Goal: Task Accomplishment & Management: Manage account settings

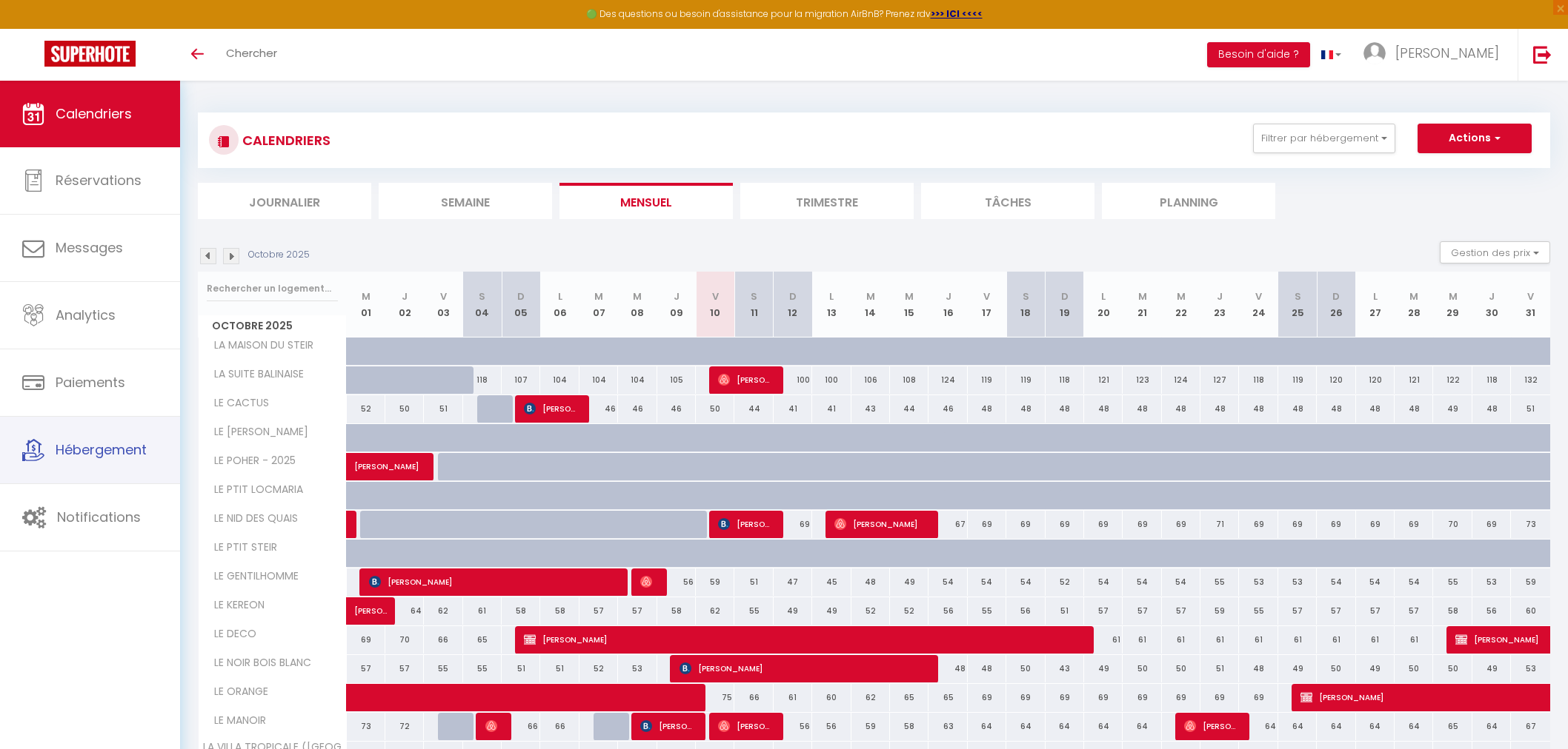
click at [96, 471] on link "Hébergement" at bounding box center [90, 450] width 180 height 66
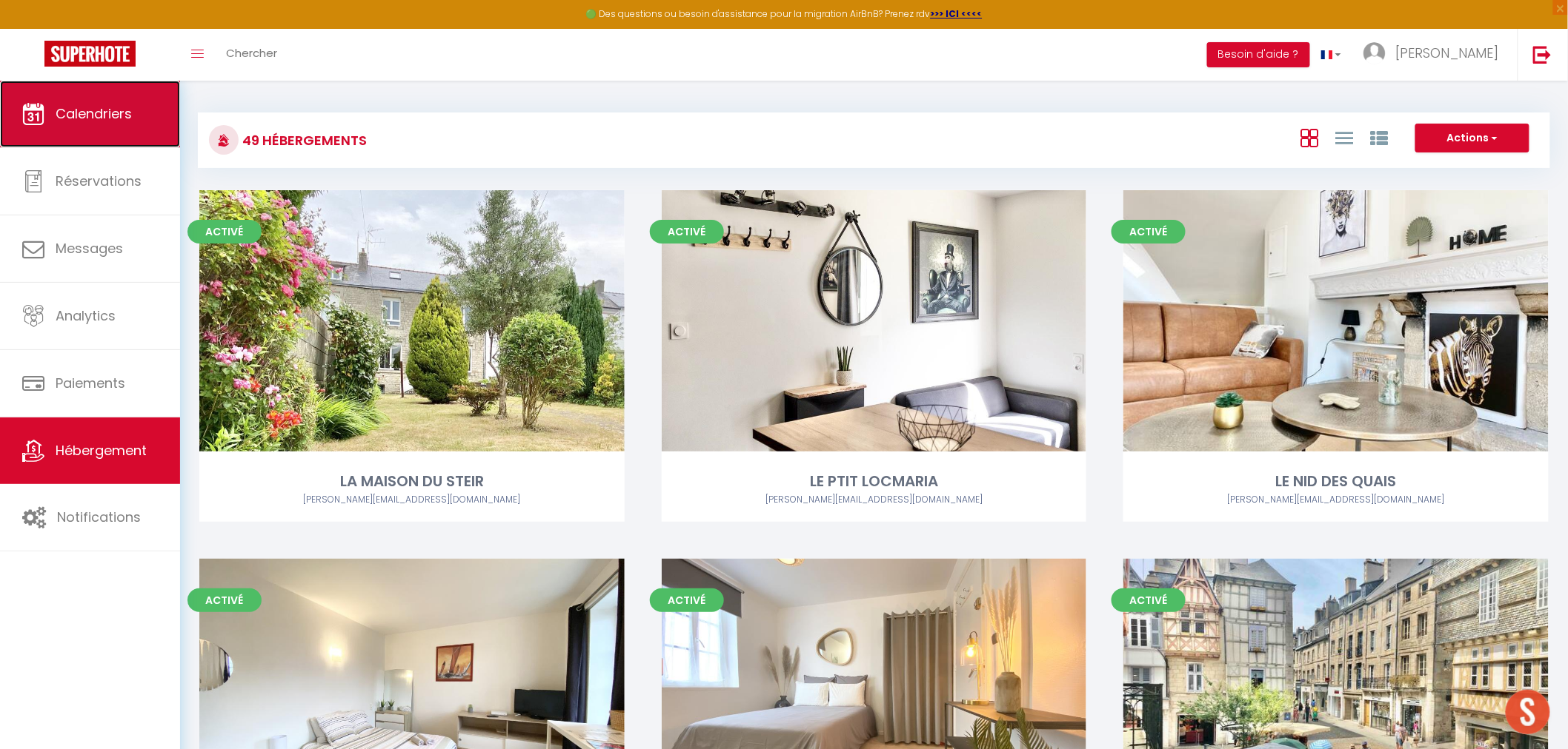
click at [117, 116] on span "Calendriers" at bounding box center [93, 113] width 76 height 19
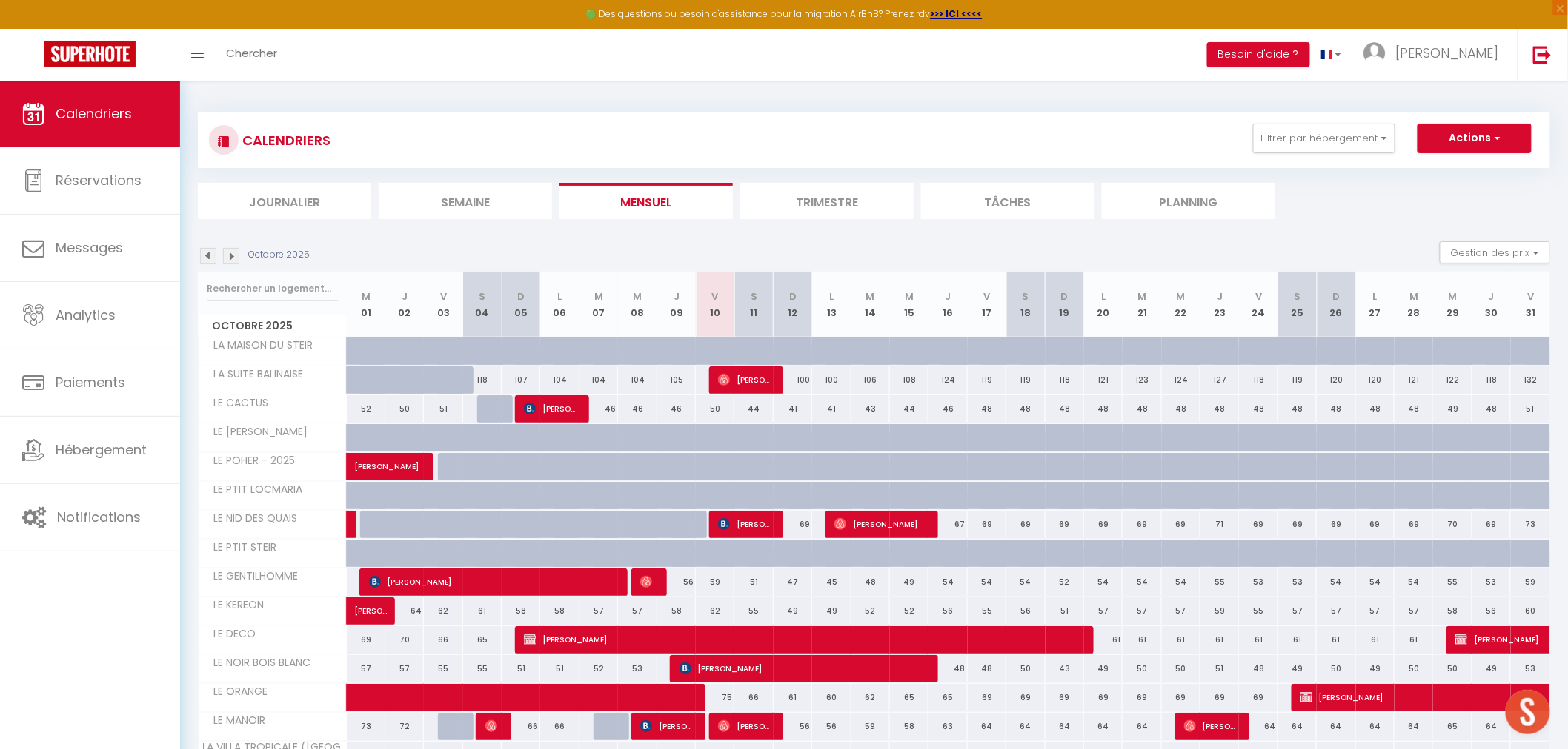
click at [289, 197] on li "Journalier" at bounding box center [284, 201] width 173 height 36
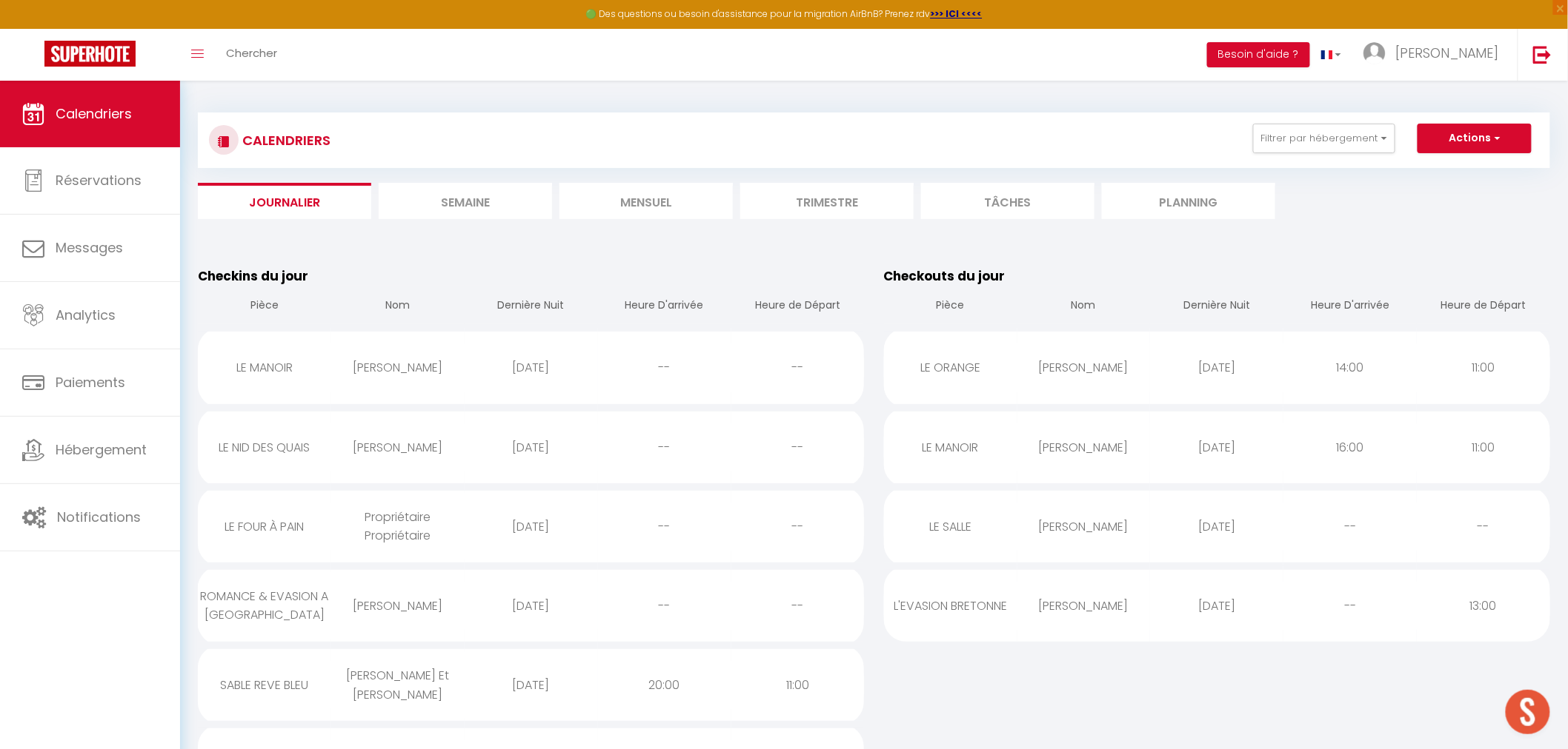
click at [1085, 605] on div "Nataly Zapata" at bounding box center [1084, 606] width 133 height 48
select select "0"
select select "1"
select select
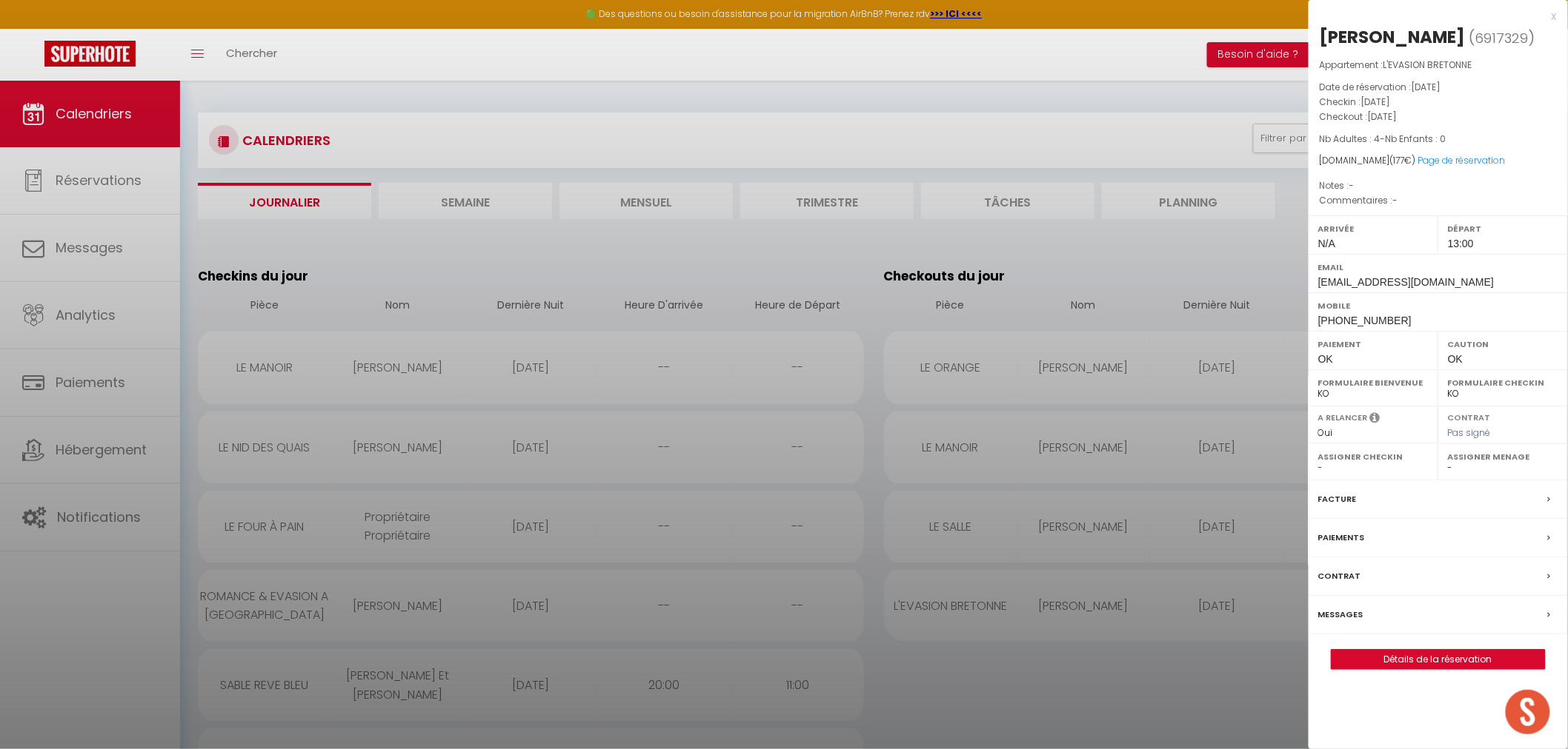
select select "35679"
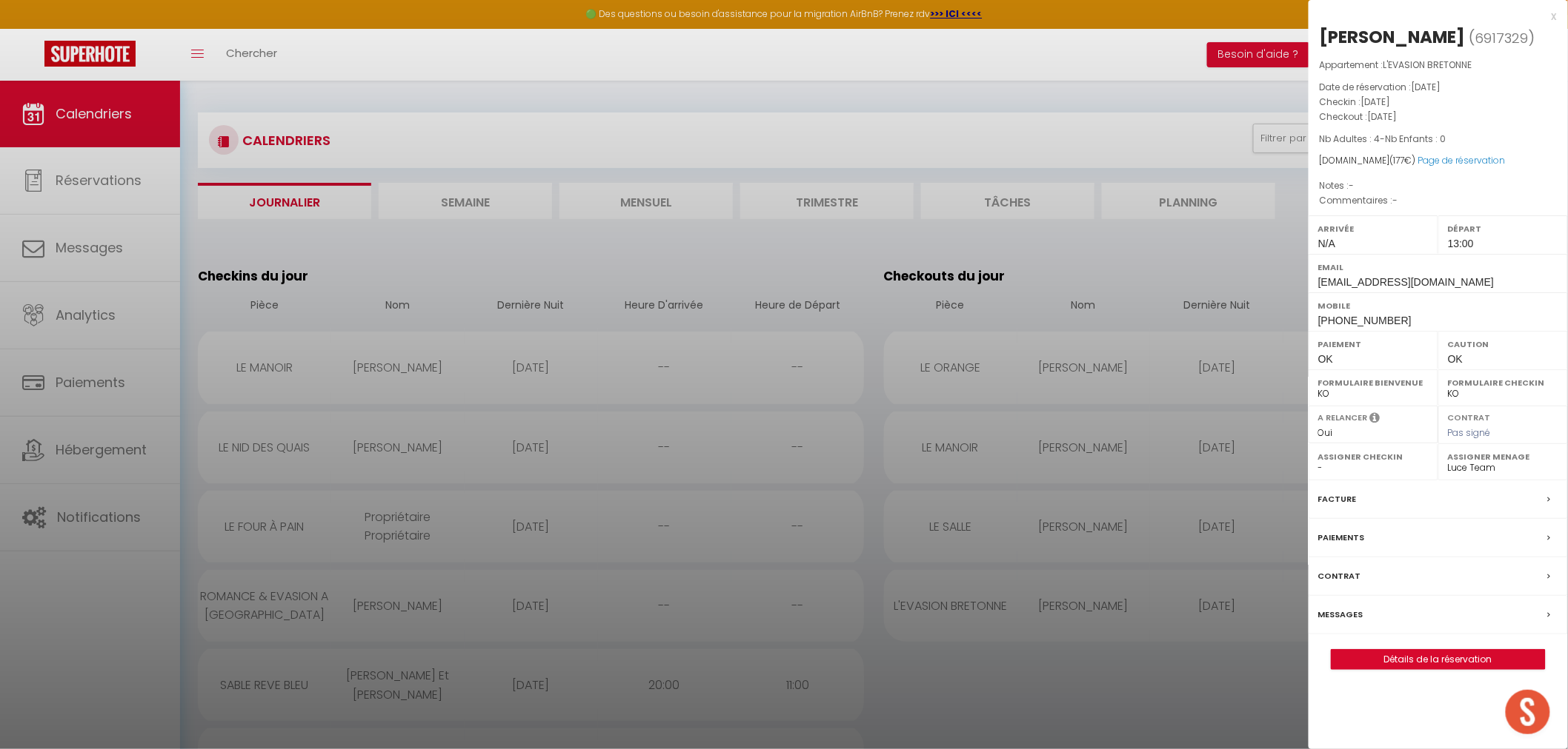
click at [1482, 242] on div "Départ 13:00" at bounding box center [1503, 234] width 129 height 39
click at [1464, 242] on span "13:00" at bounding box center [1460, 243] width 26 height 12
click at [1408, 670] on button "Détails de la réservation" at bounding box center [1438, 659] width 215 height 21
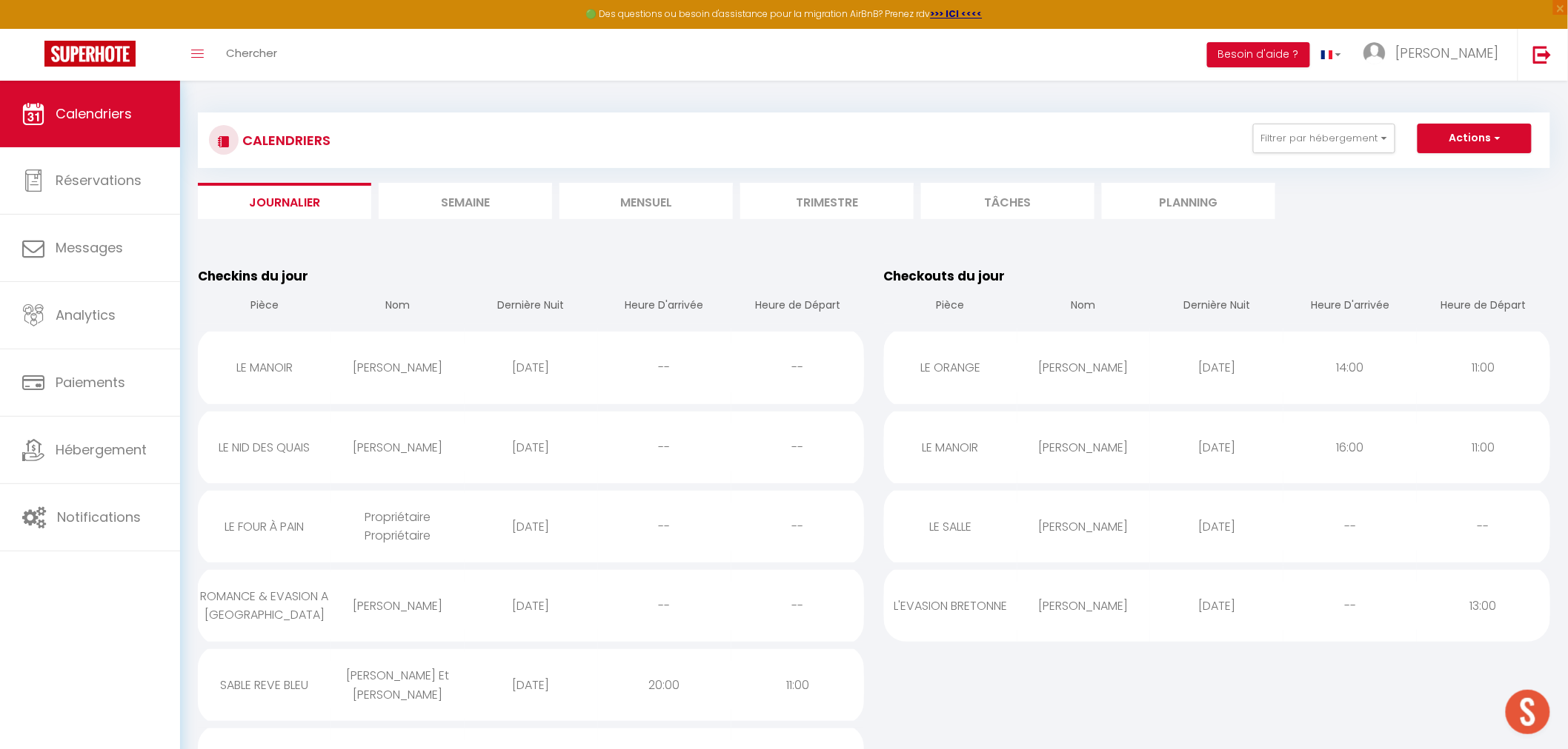
click at [1408, 616] on div "--" at bounding box center [1350, 606] width 133 height 48
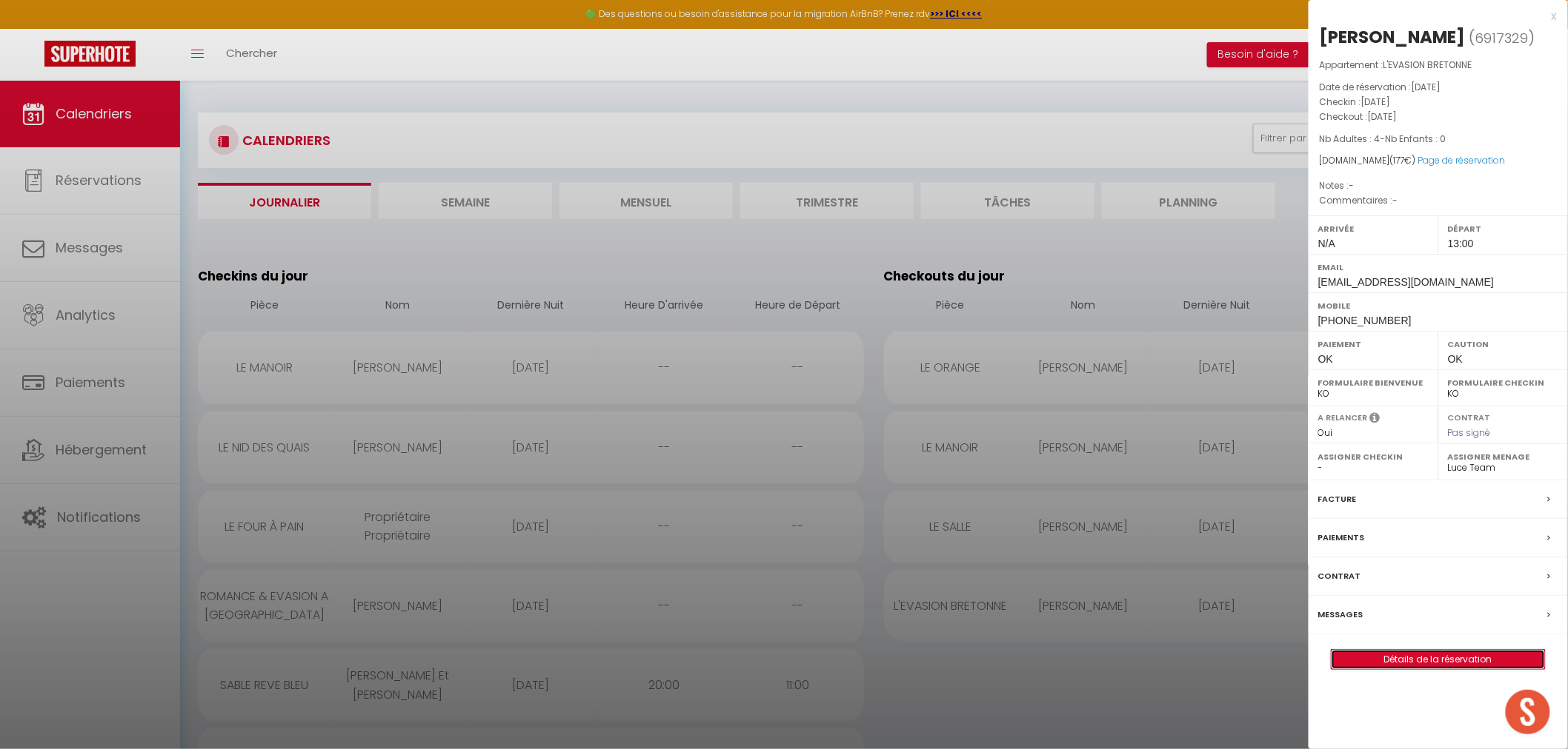
click at [1425, 661] on link "Détails de la réservation" at bounding box center [1438, 659] width 213 height 19
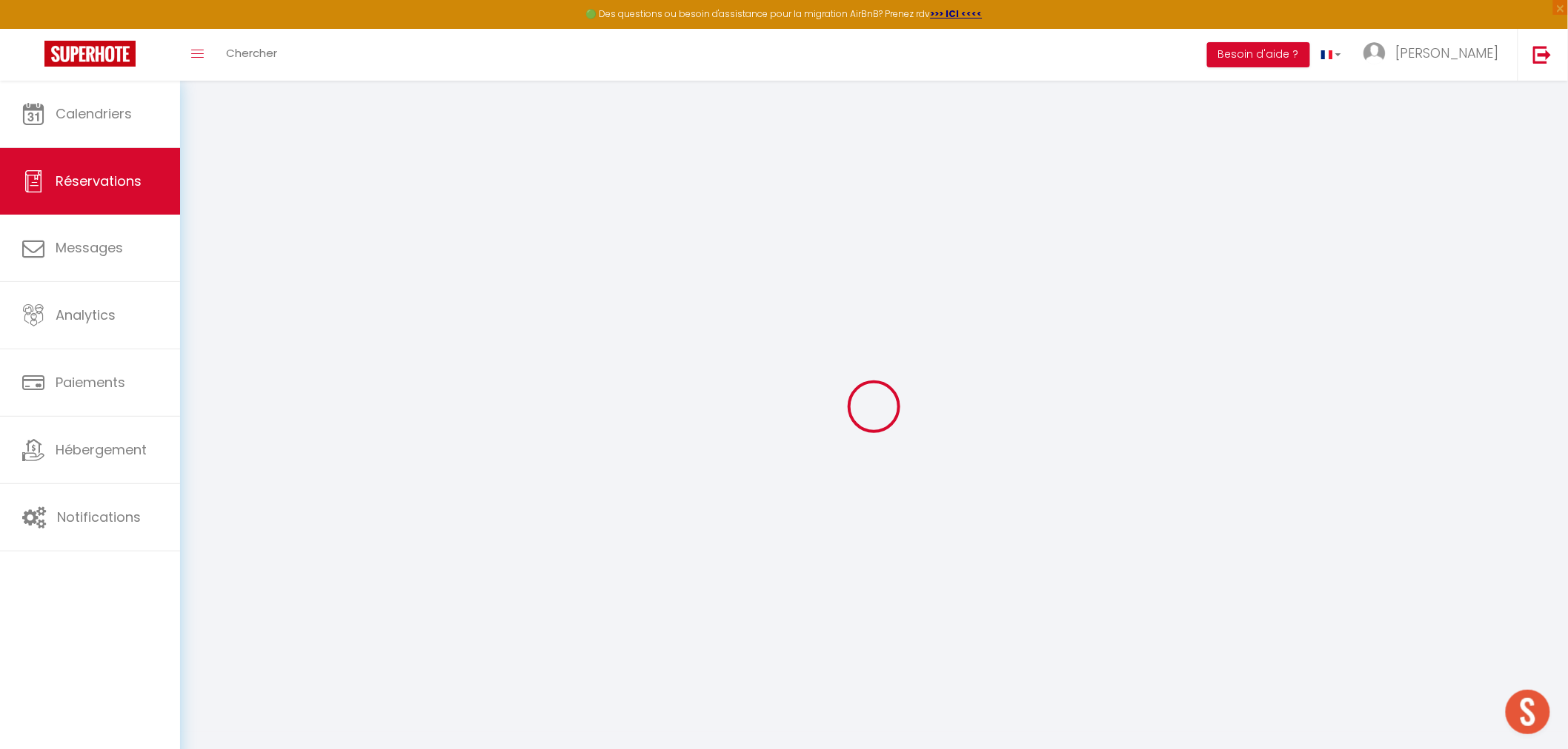
select select
checkbox input "false"
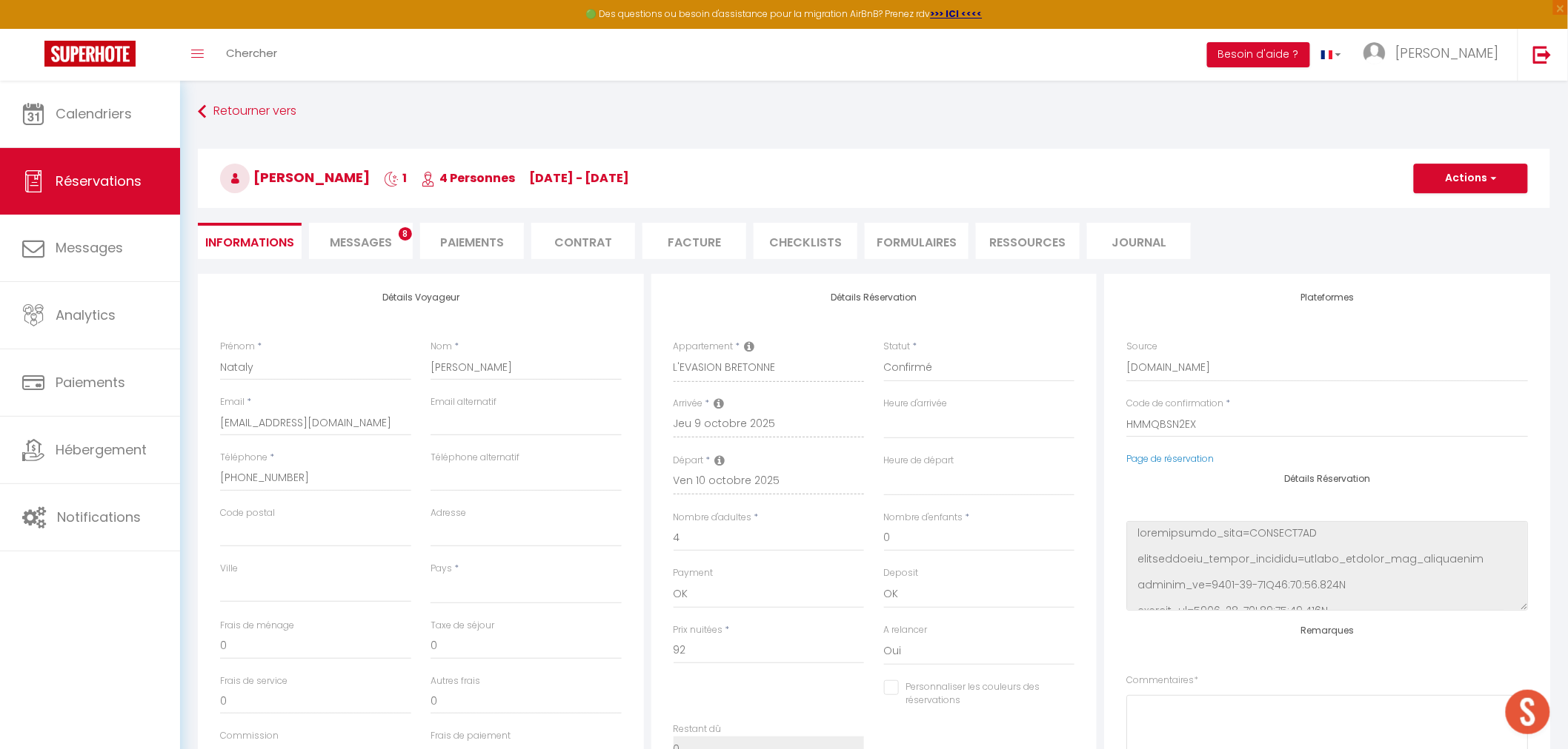
select select
type input "85"
select select
checkbox input "false"
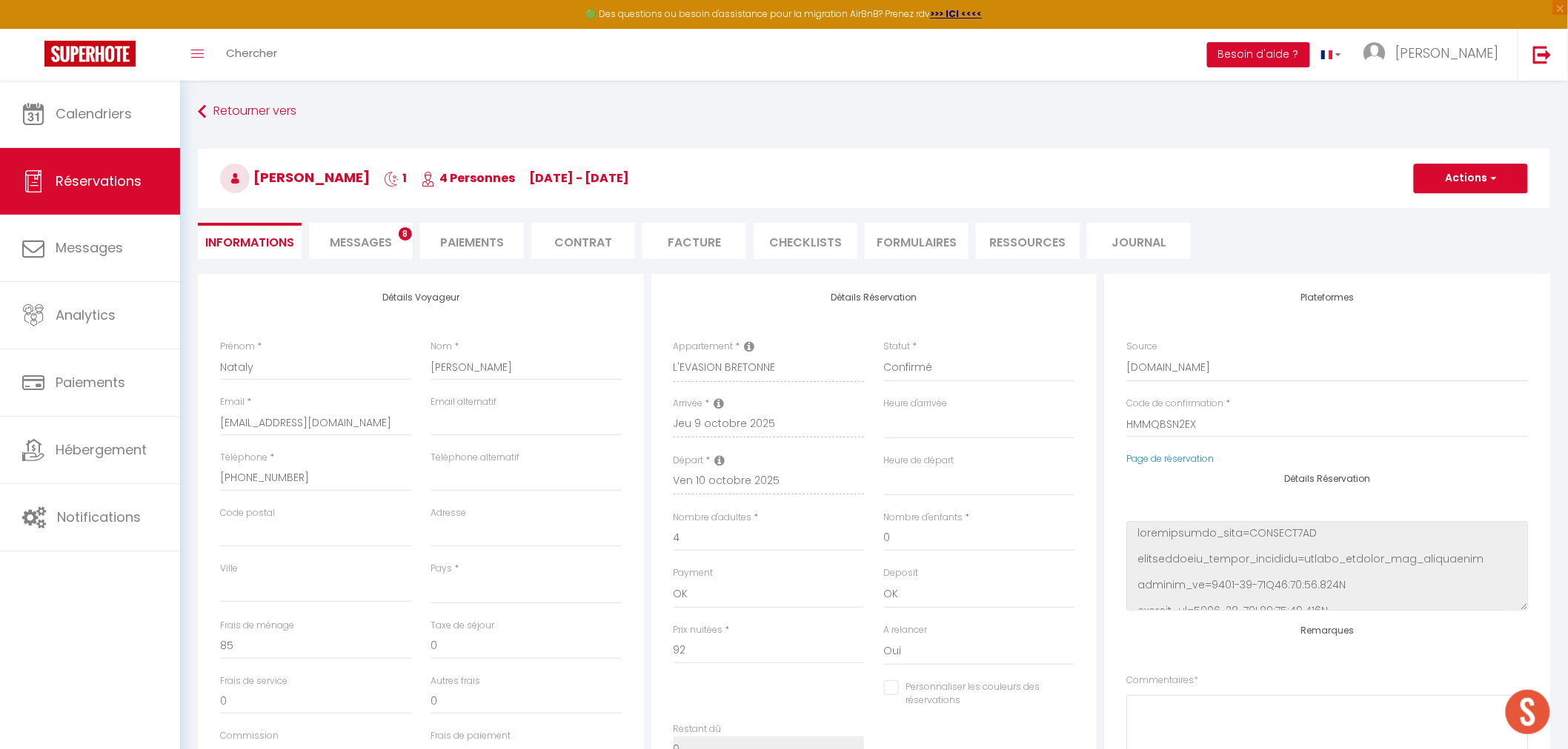
select select
checkbox input "false"
select select
select select "13:00"
click at [515, 234] on li "Paiements" at bounding box center [472, 241] width 103 height 36
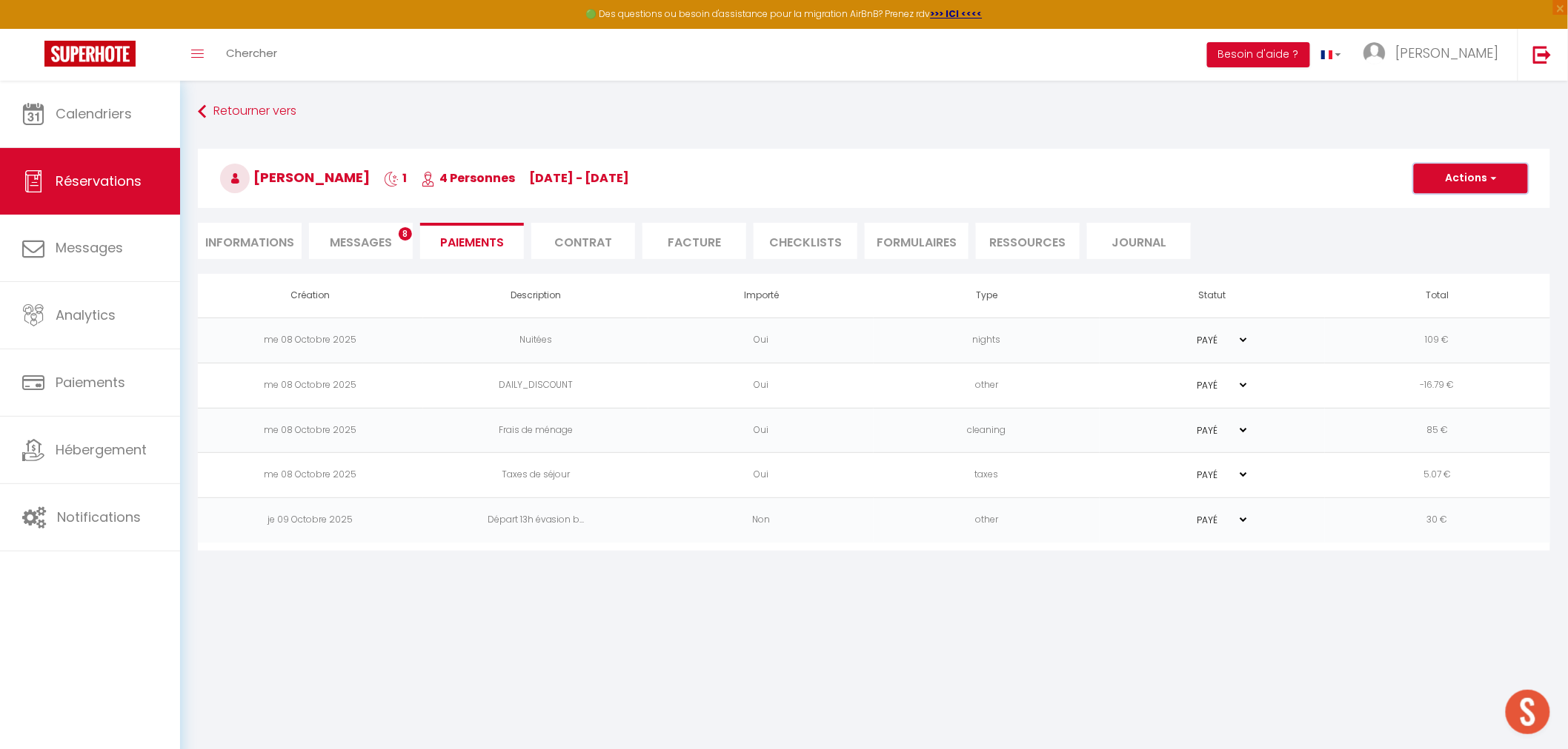
click at [1432, 178] on button "Actions" at bounding box center [1470, 178] width 114 height 30
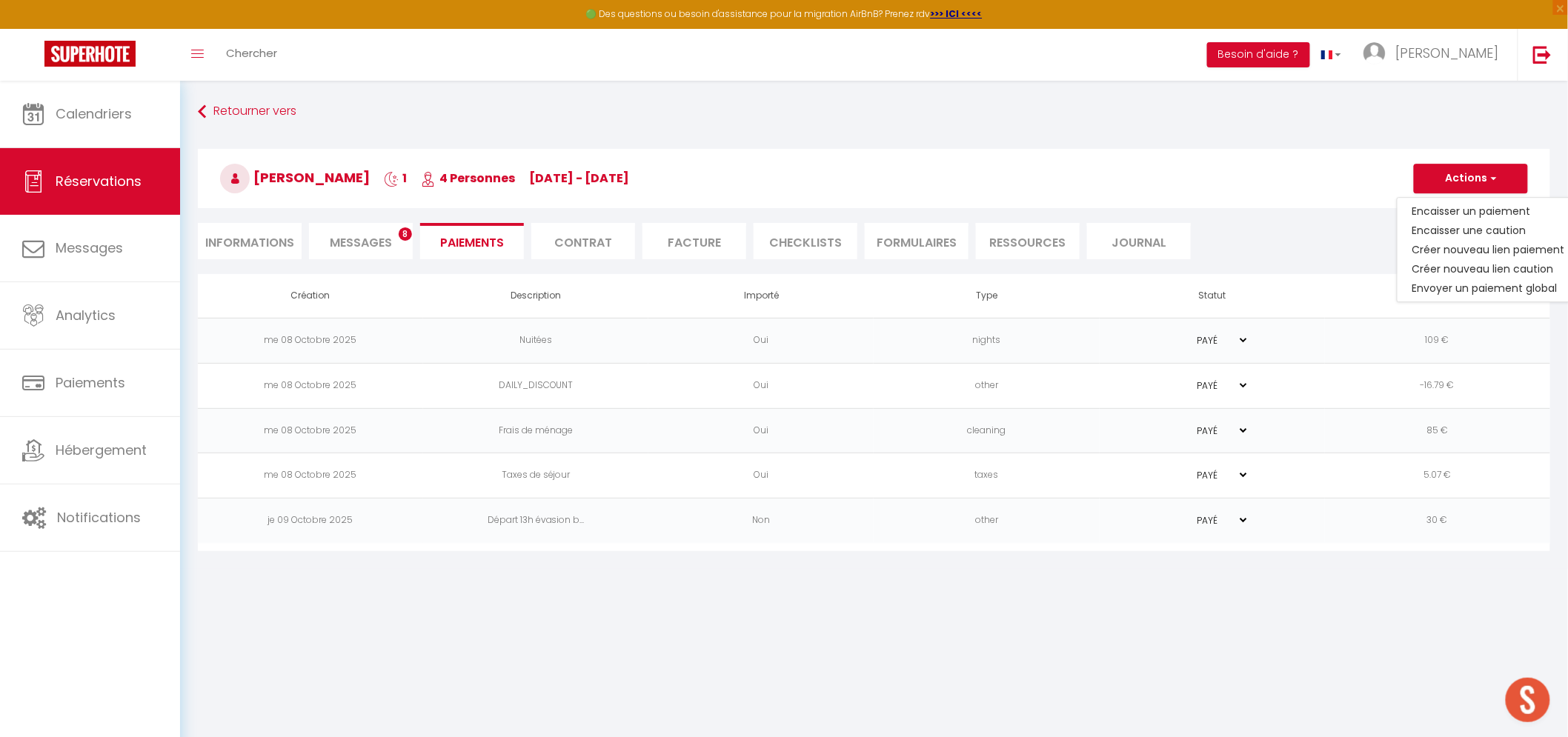
click at [308, 178] on span "Nataly Zapata" at bounding box center [295, 177] width 150 height 19
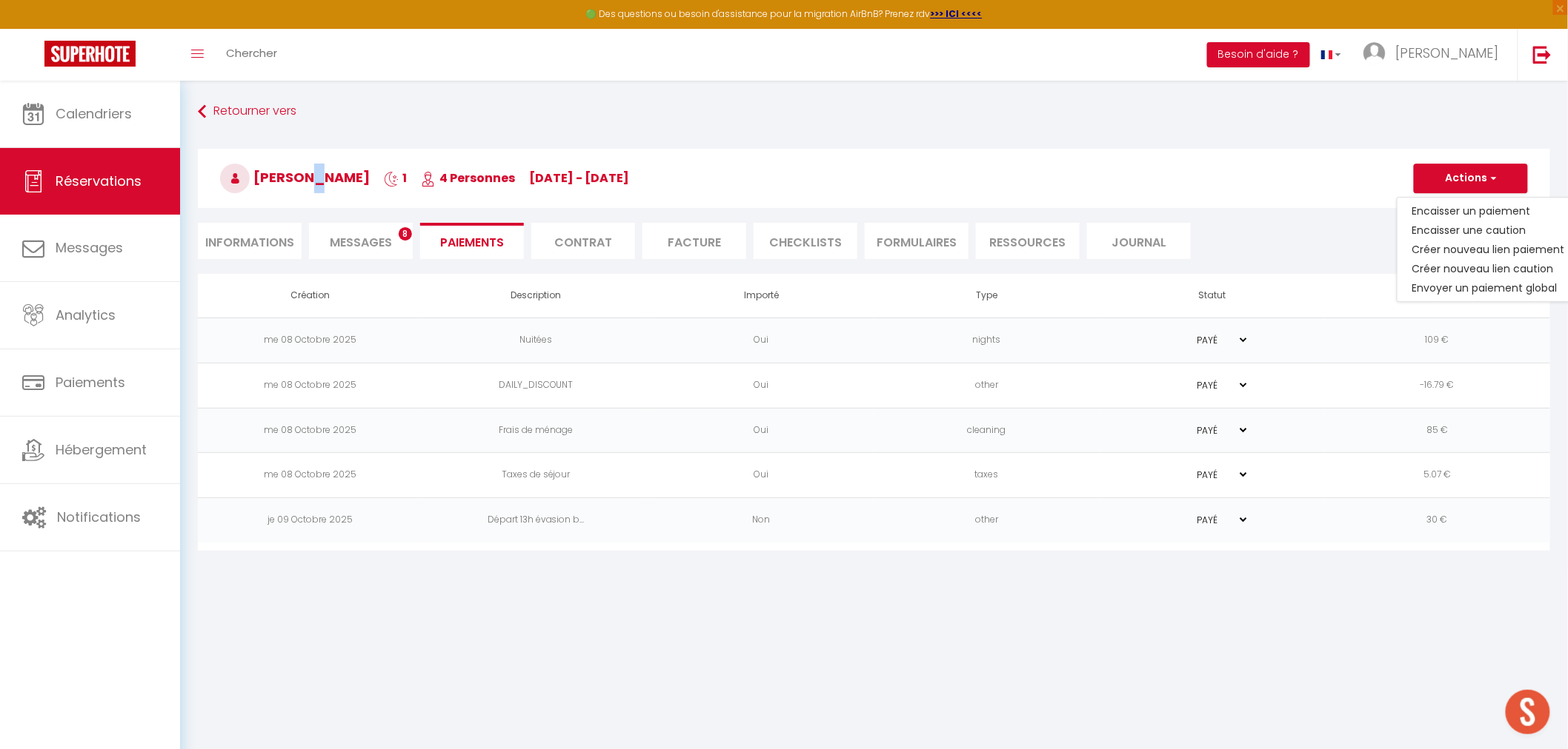
click at [308, 178] on span "Nataly Zapata" at bounding box center [295, 177] width 150 height 19
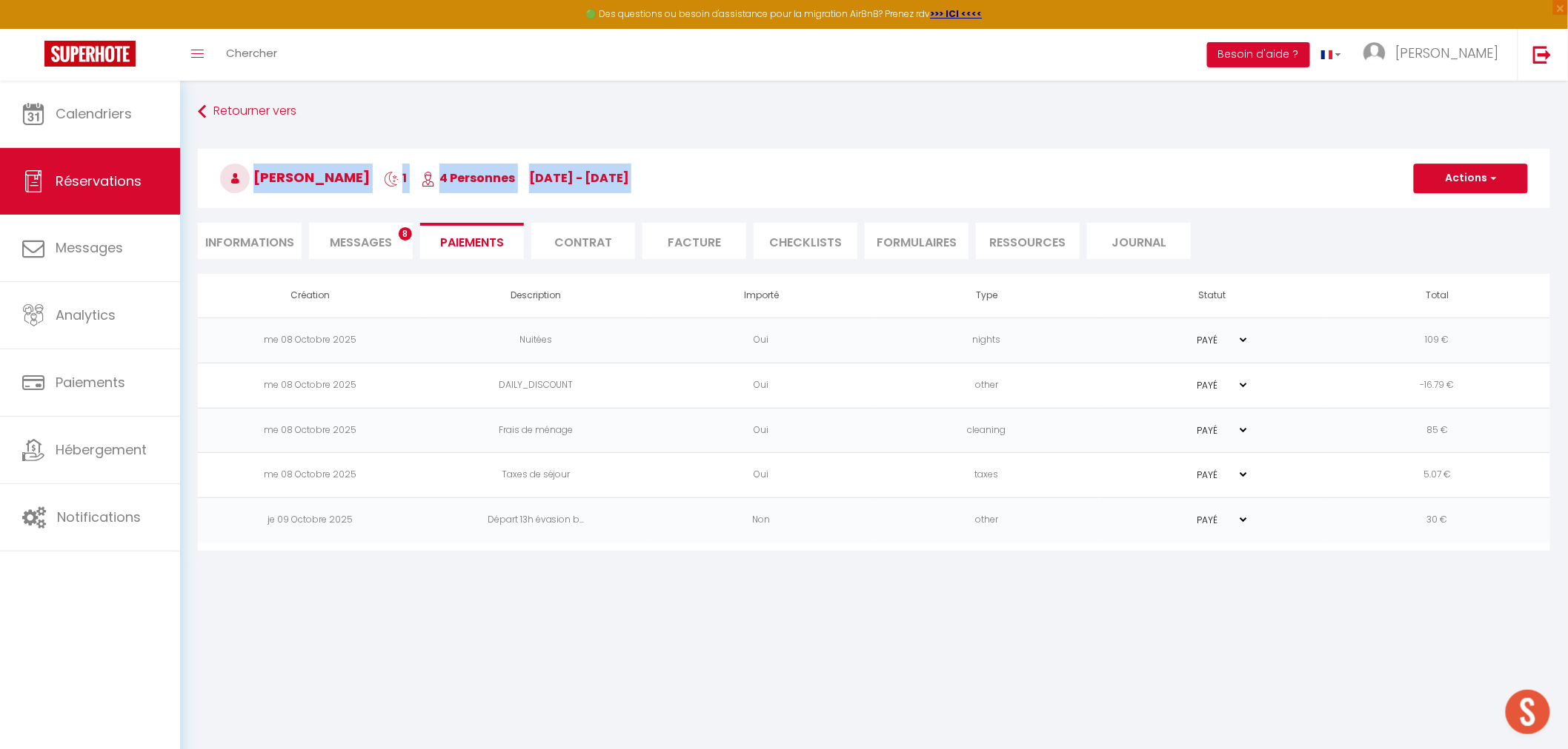
click at [308, 178] on span "Nataly Zapata" at bounding box center [295, 177] width 150 height 19
click at [384, 183] on icon at bounding box center [391, 179] width 14 height 14
drag, startPoint x: 366, startPoint y: 173, endPoint x: 249, endPoint y: 180, distance: 117.2
click at [249, 180] on h3 "Nataly Zapata 1 4 Personnes je 09 Oct - ve 10 Oct" at bounding box center [873, 179] width 1352 height 59
copy span "Nataly Zapata"
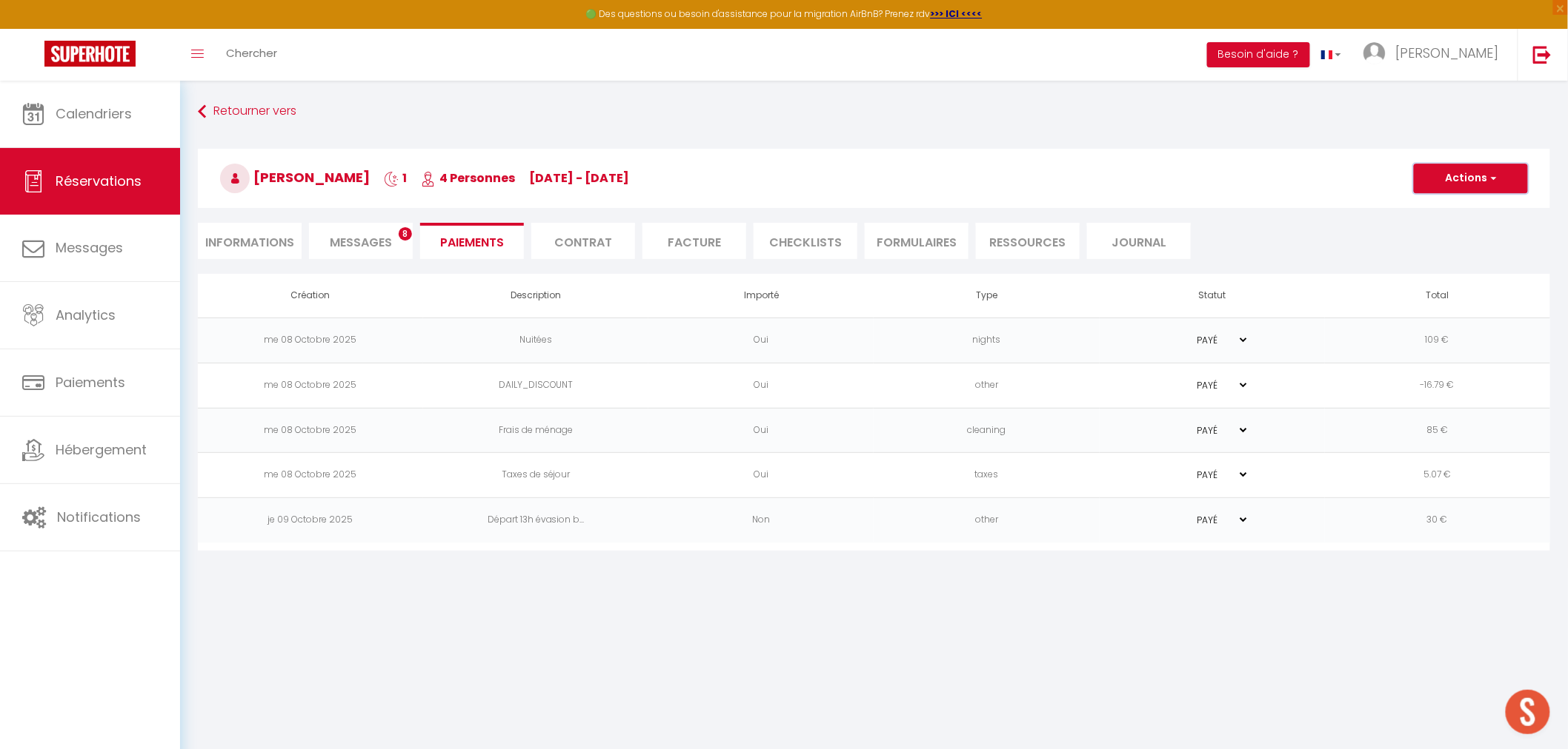
click at [1486, 188] on button "Actions" at bounding box center [1470, 178] width 114 height 30
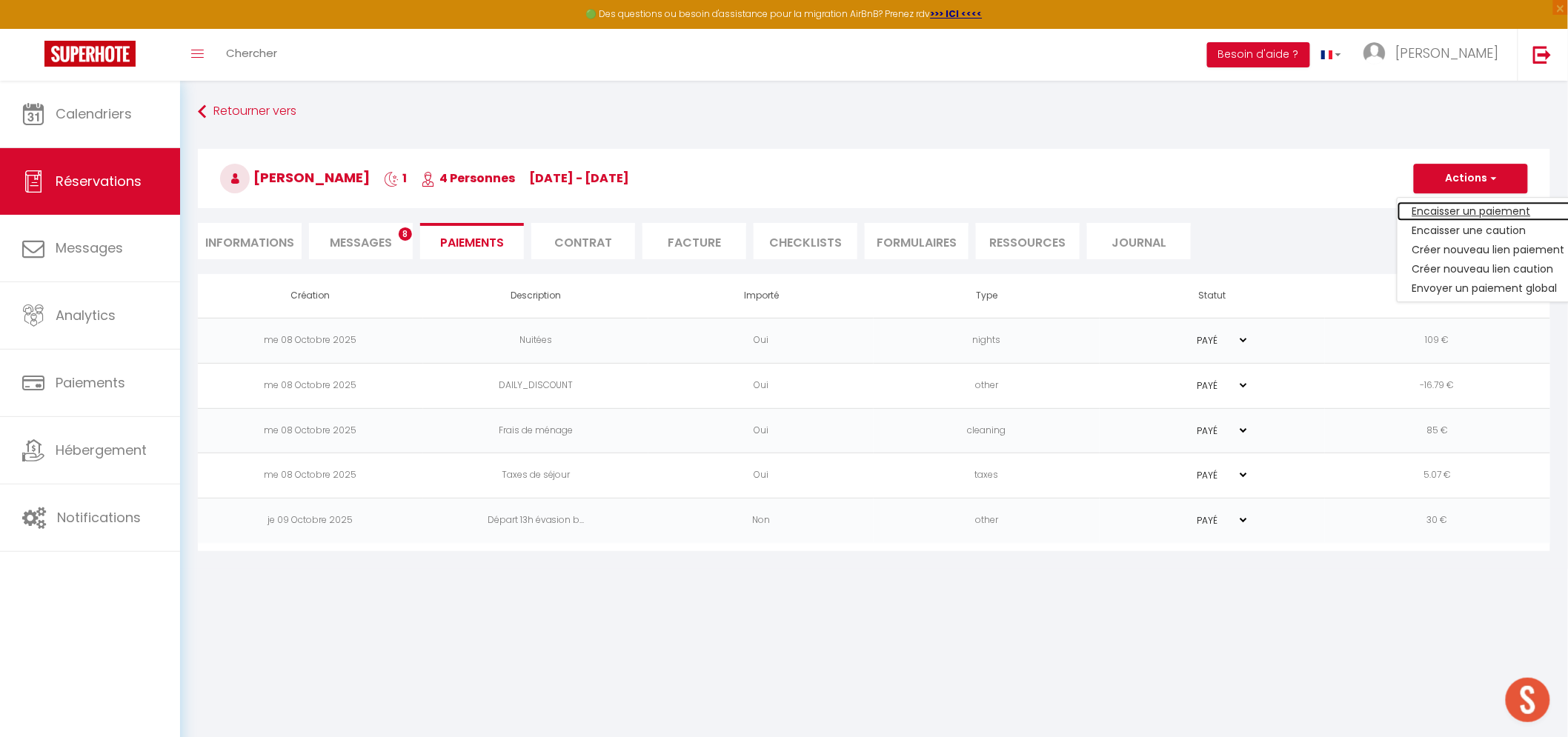
click at [1455, 216] on link "Encaisser un paiement" at bounding box center [1488, 210] width 182 height 19
select select "nights"
type input "oe1qcdvytvo84ch0ggcsucqpobqc@reply.superhote.com"
select select "602"
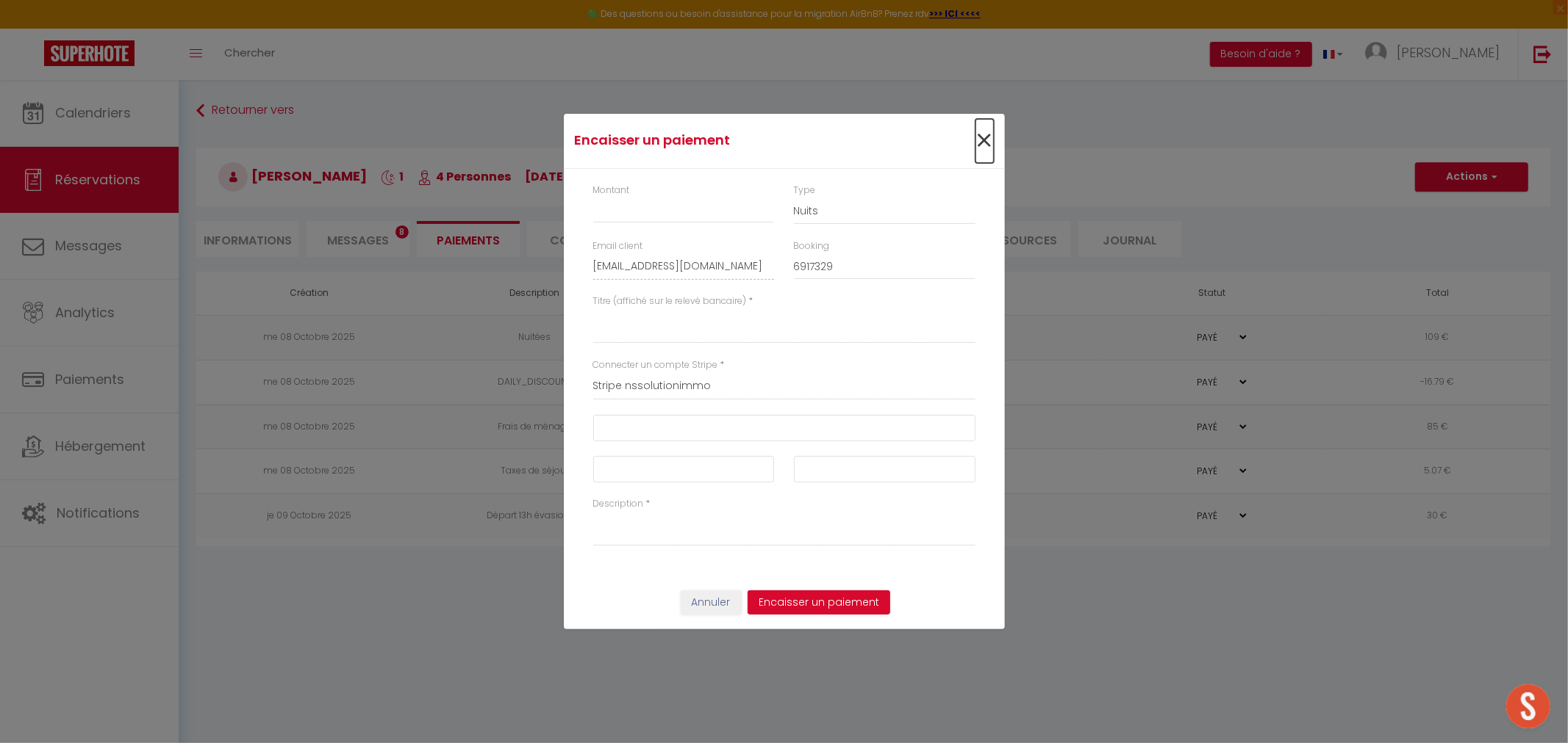
click at [975, 133] on span "×" at bounding box center [984, 141] width 19 height 44
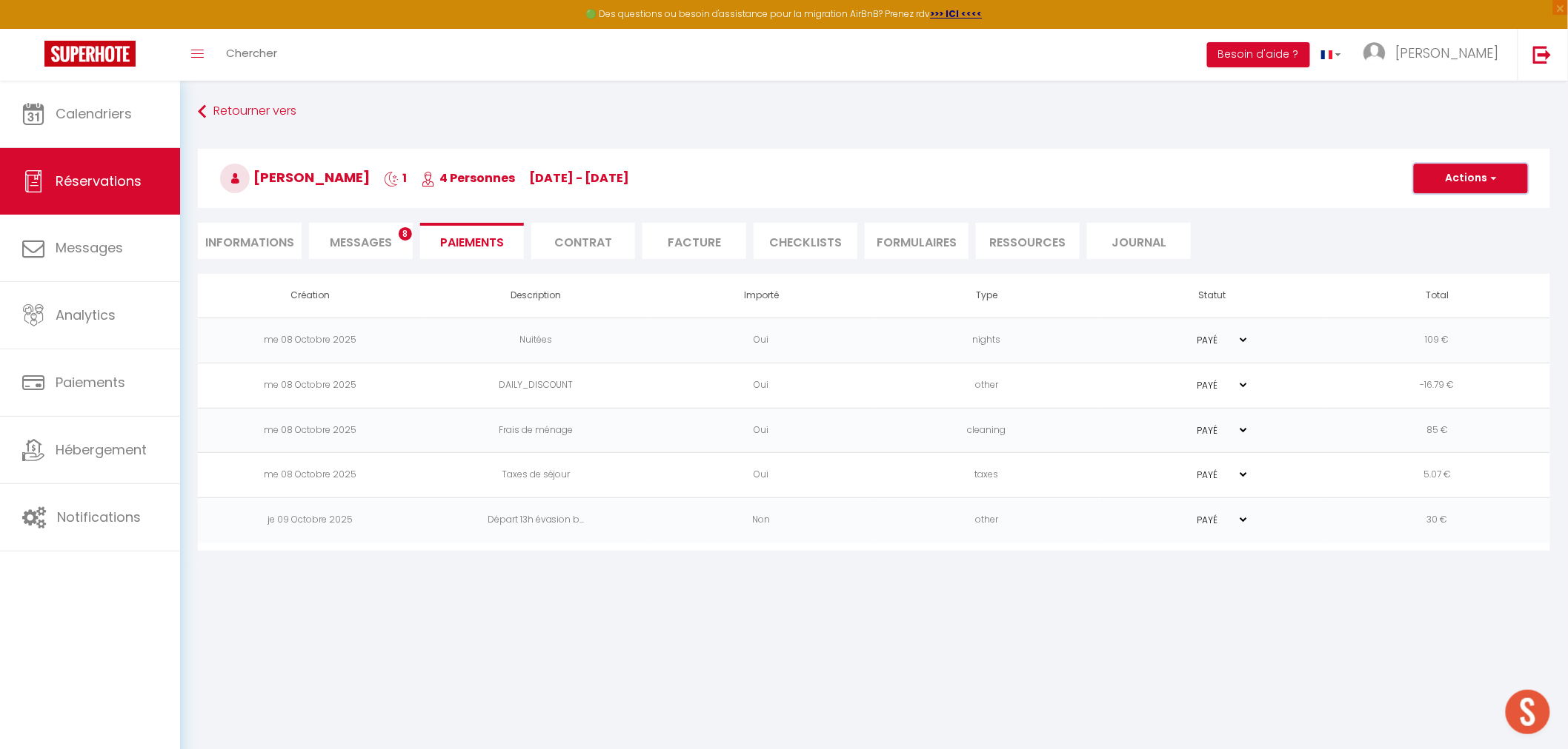
click at [1452, 178] on button "Actions" at bounding box center [1470, 178] width 114 height 30
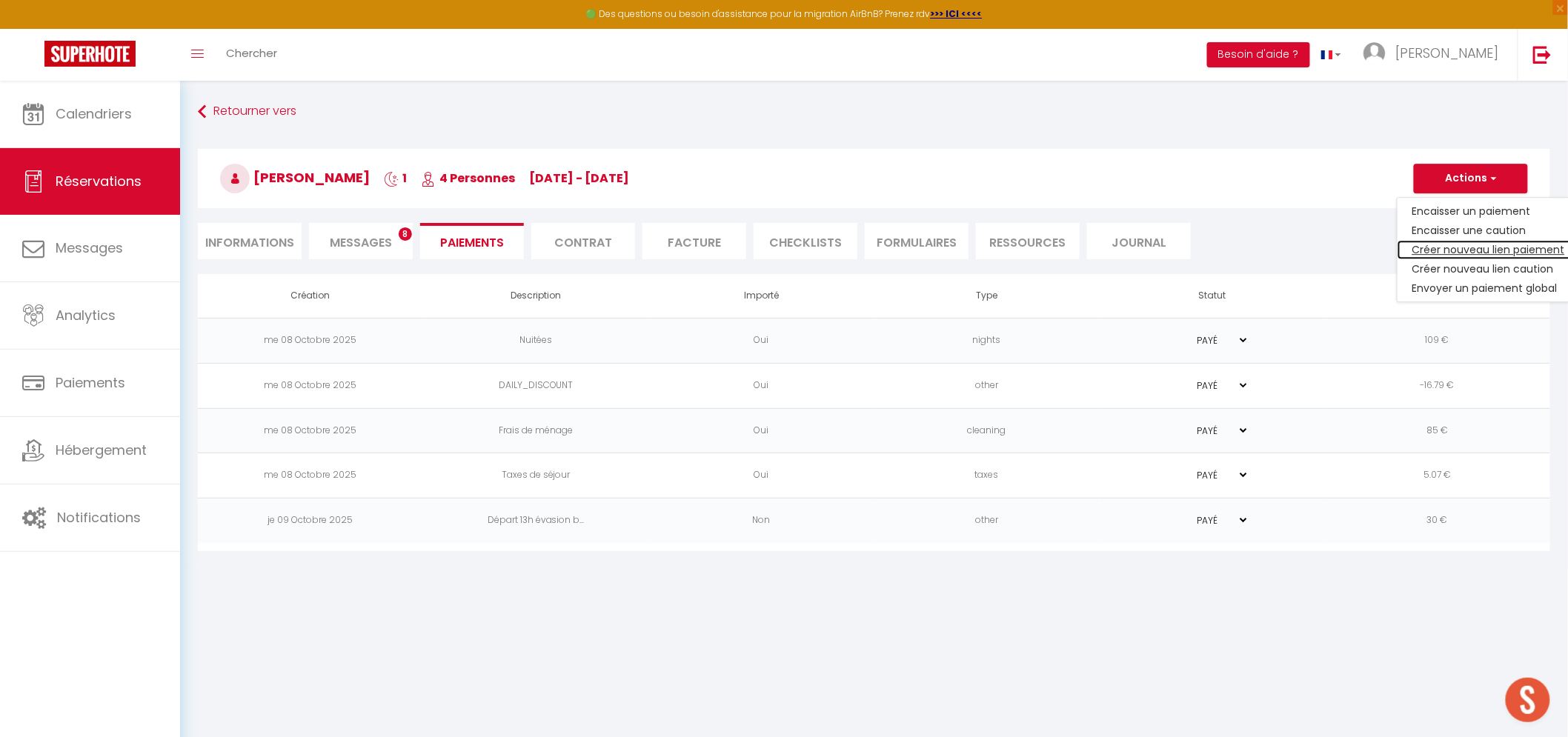
click at [1440, 248] on link "Créer nouveau lien paiement" at bounding box center [1488, 249] width 182 height 19
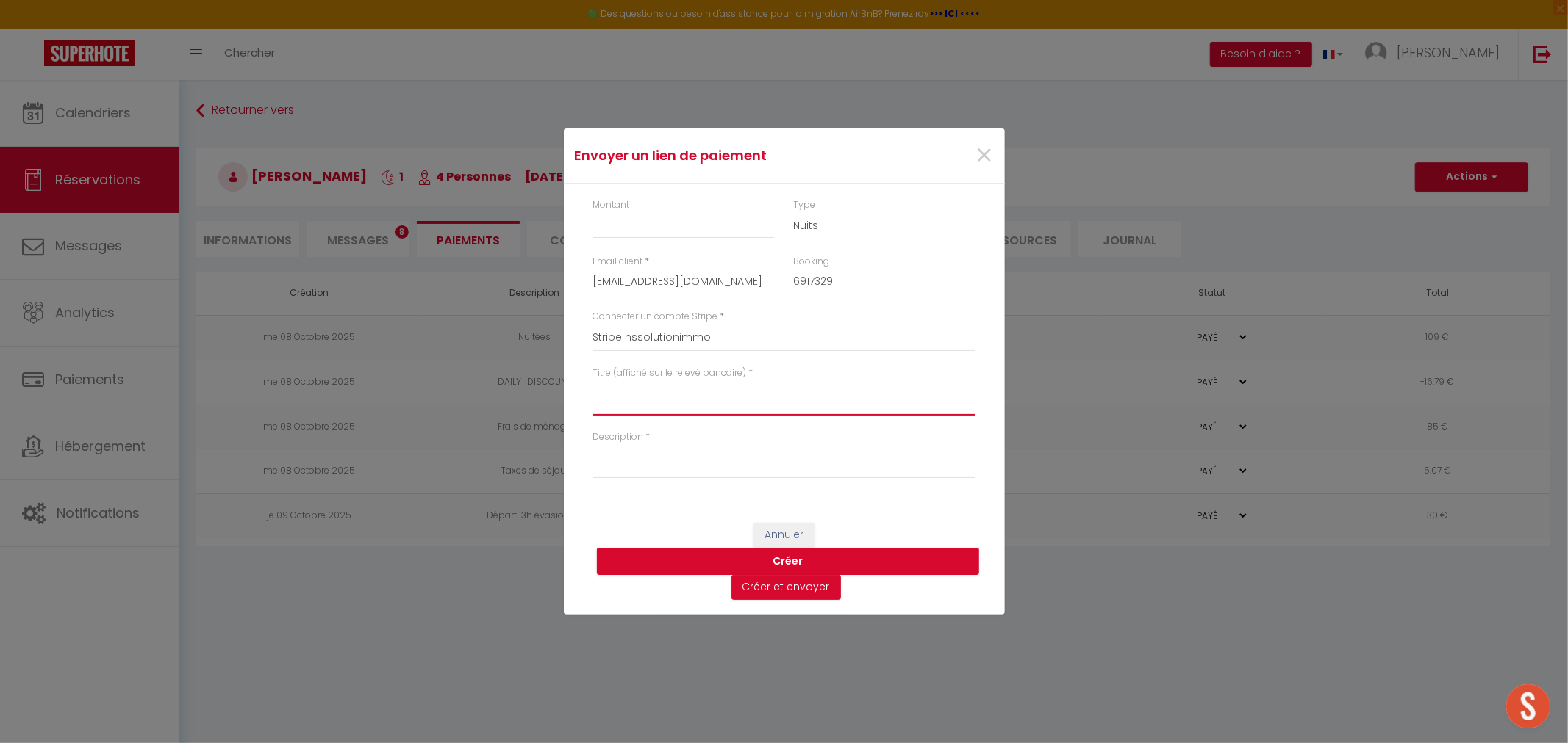
click at [652, 412] on textarea "Titre (affiché sur le relevé bancaire)" at bounding box center [784, 398] width 382 height 36
paste textarea "Nataly Zapata"
type textarea "Nataly Zapata - EVASION - complément départ tardif 14H"
click at [654, 459] on textarea "Description" at bounding box center [784, 461] width 382 height 36
paste textarea "Nataly Zapata - EVASION - complément départ tardif 14H"
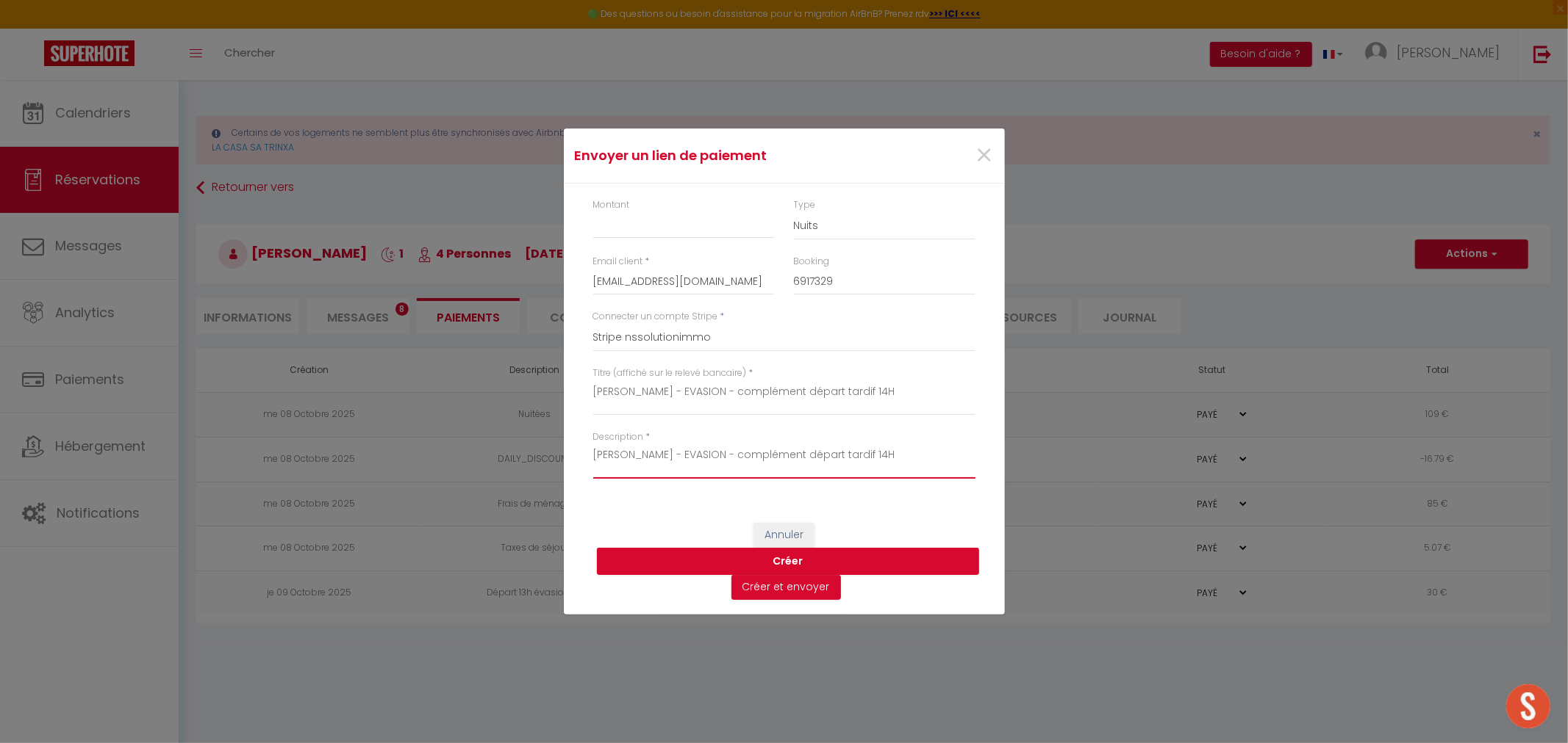
type textarea "Nataly Zapata - EVASION - complément départ tardif 14H"
click at [644, 224] on input "Montant" at bounding box center [684, 225] width 182 height 27
type input "10"
click at [840, 224] on select "Nuits Frais de ménage Taxe de séjour Autre" at bounding box center [885, 225] width 182 height 28
select select "other"
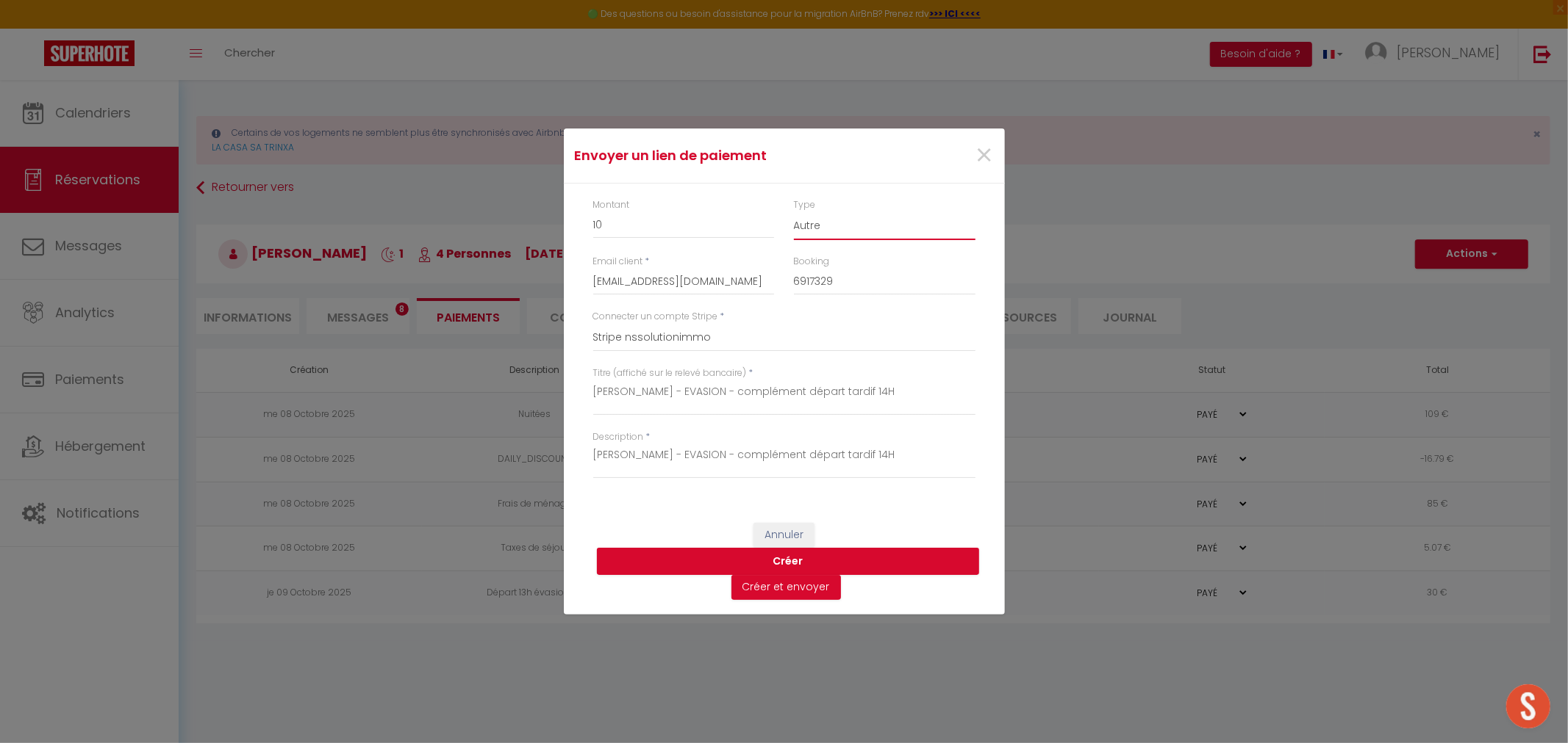
click at [794, 212] on select "Nuits Frais de ménage Taxe de séjour Autre" at bounding box center [885, 225] width 182 height 28
click at [802, 557] on button "Créer" at bounding box center [788, 561] width 382 height 28
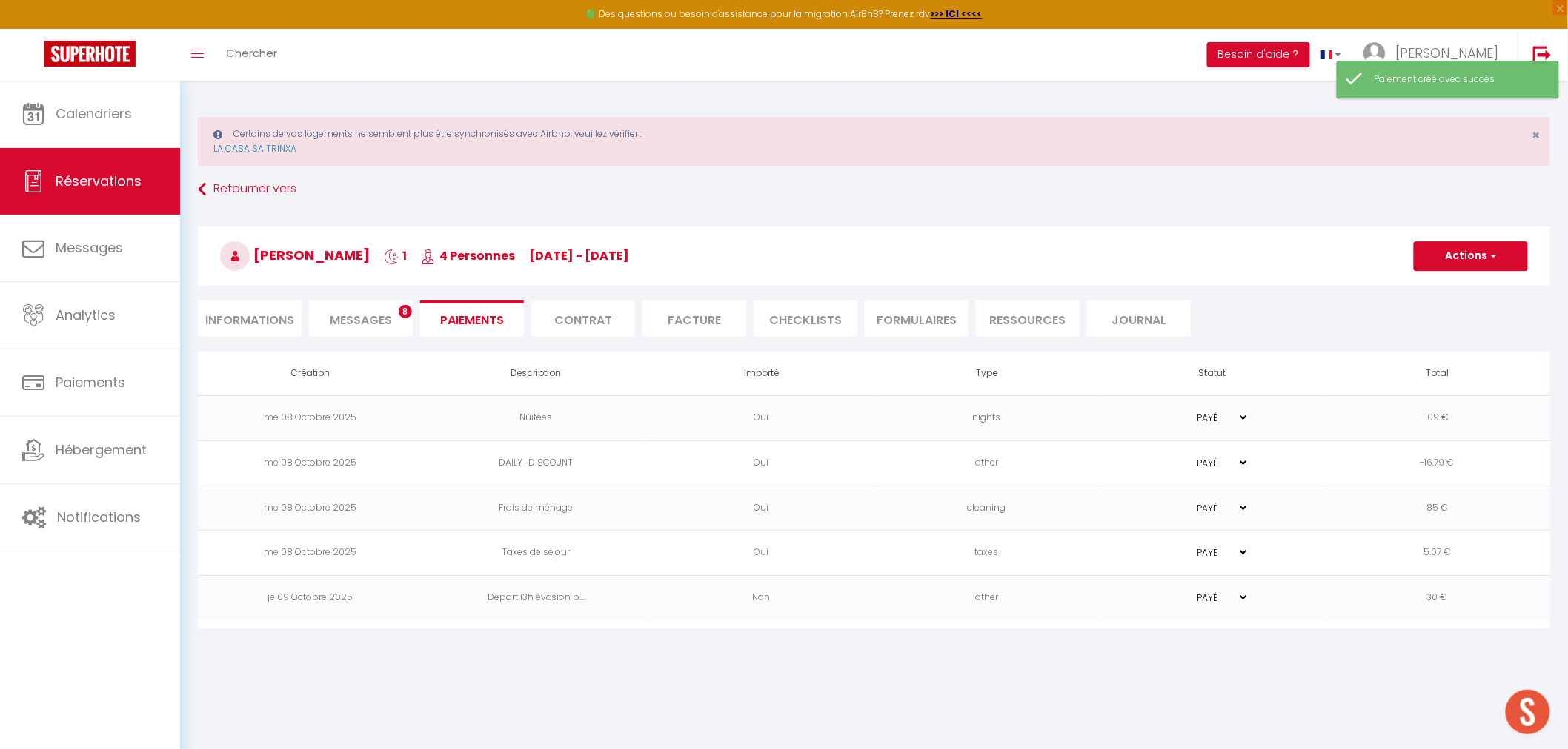
select select "0"
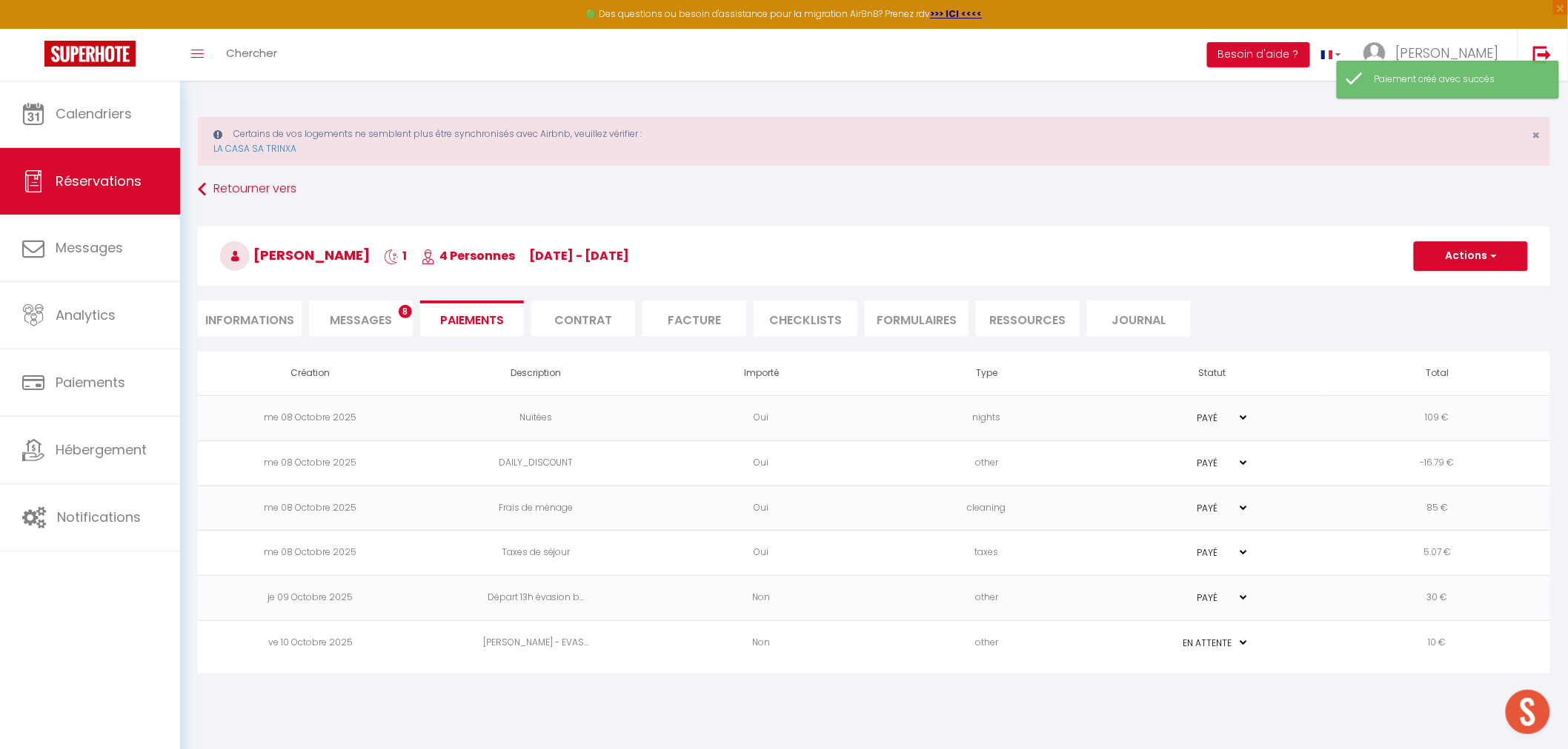
click at [957, 670] on div "Certains de vos logements ne semblent plus être synchronisés avec Airbnb, veuil…" at bounding box center [873, 386] width 1387 height 611
click at [864, 644] on td "Non" at bounding box center [761, 644] width 226 height 45
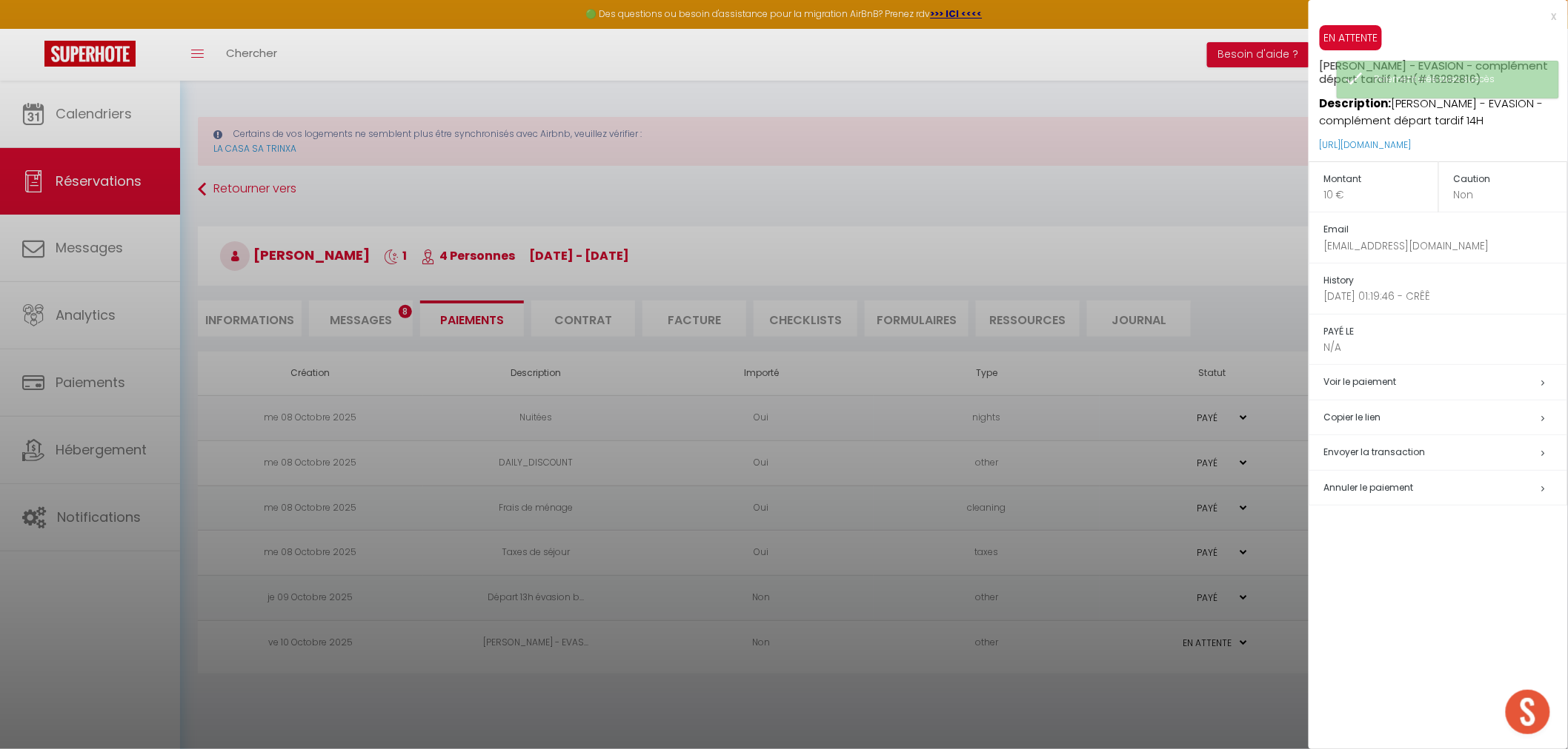
click at [1353, 415] on h5 "Copier le lien" at bounding box center [1446, 418] width 243 height 17
click at [412, 317] on div at bounding box center [784, 374] width 1568 height 749
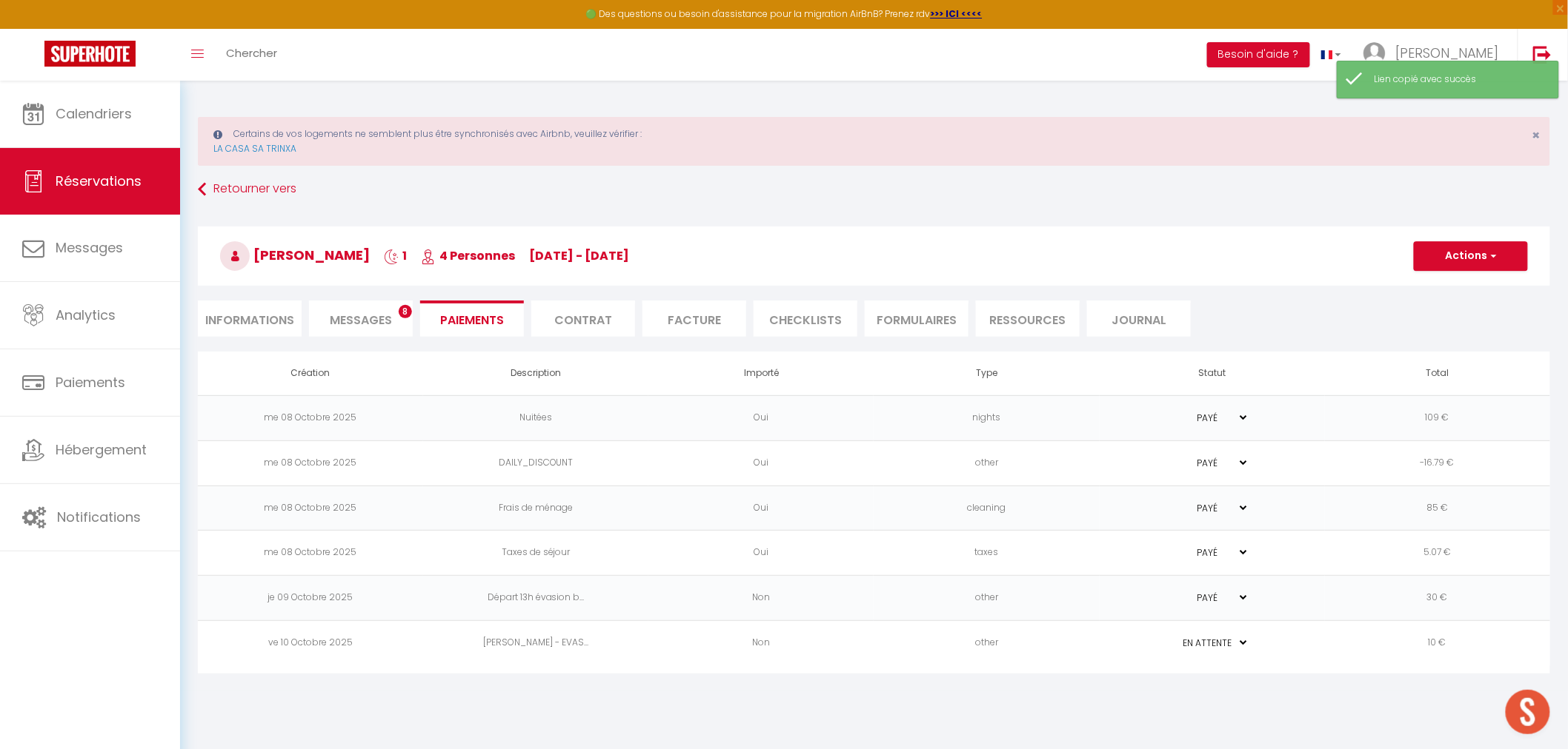
click at [369, 319] on span "Messages" at bounding box center [360, 320] width 62 height 17
